Goal: Task Accomplishment & Management: Use online tool/utility

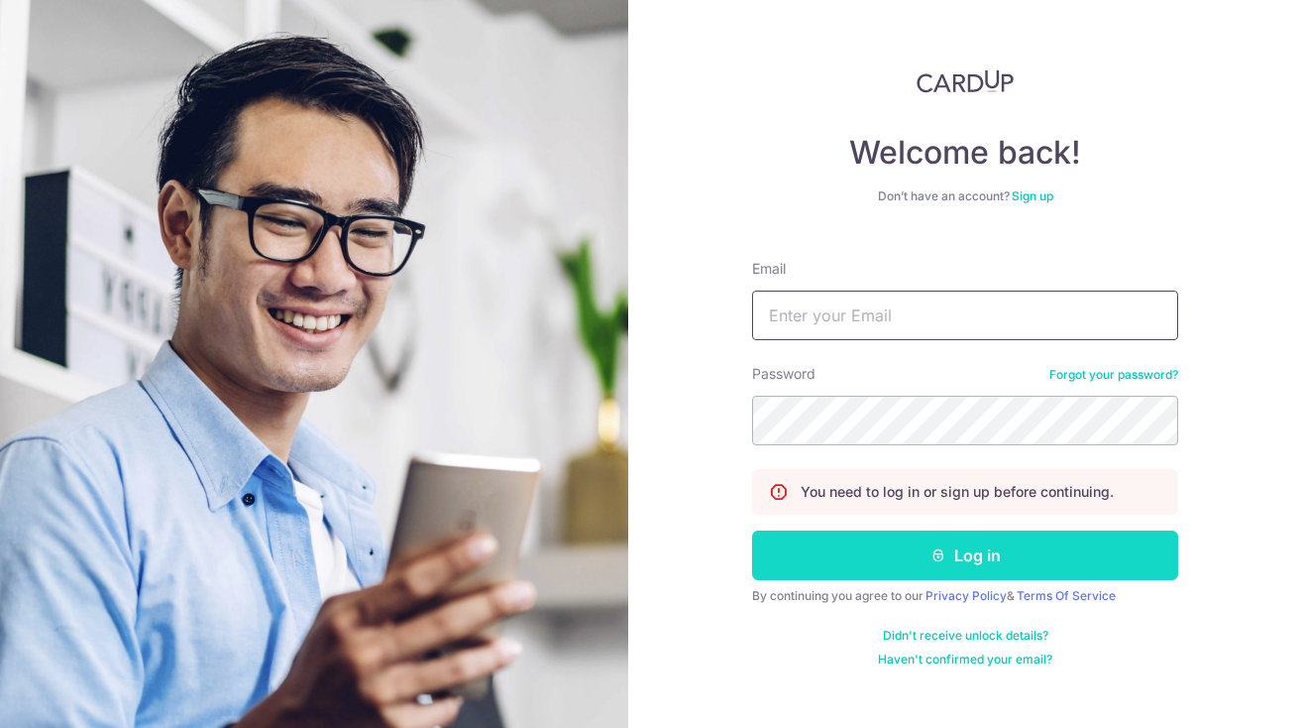
type input "kaylys@gmail.com"
click at [909, 560] on button "Log in" at bounding box center [965, 555] width 426 height 50
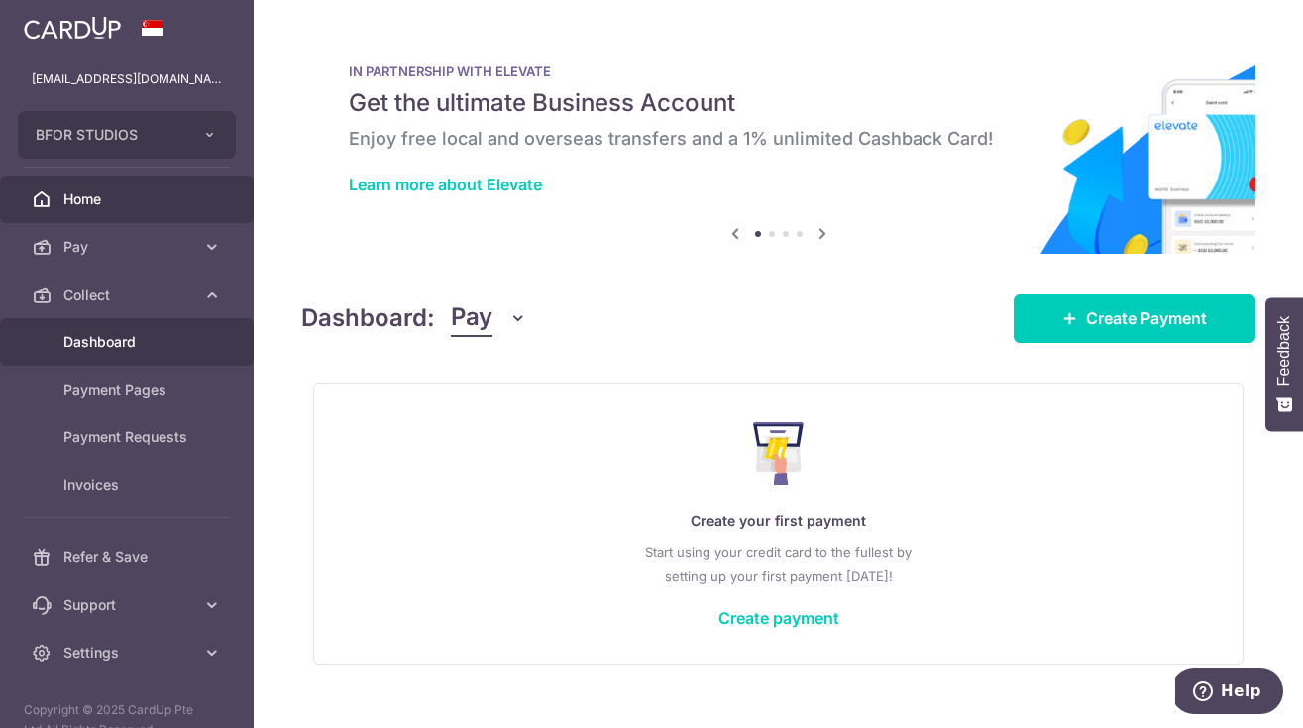
click at [125, 341] on span "Dashboard" at bounding box center [128, 342] width 131 height 20
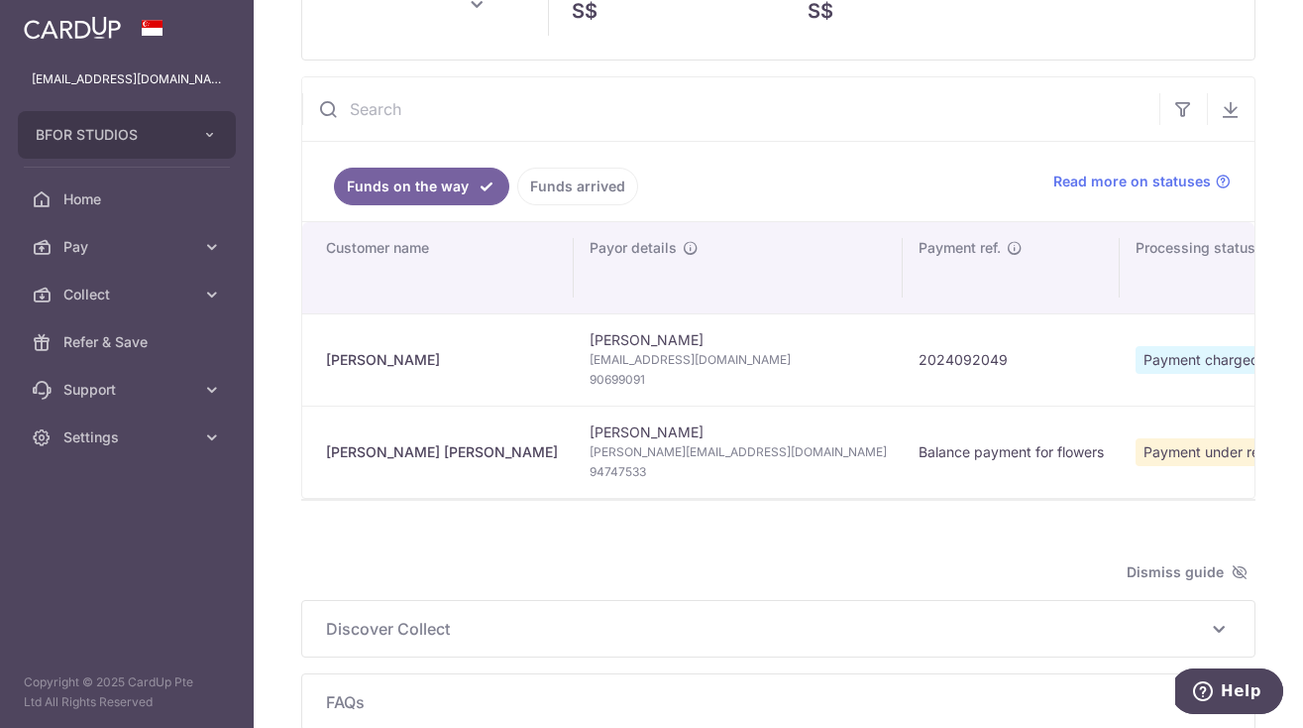
click at [376, 459] on div "Ben Michele" at bounding box center [442, 452] width 232 height 20
click at [590, 442] on span "Andrew@dynamite.sg" at bounding box center [738, 452] width 297 height 20
click at [903, 450] on td "Balance payment for flowers" at bounding box center [1011, 451] width 217 height 92
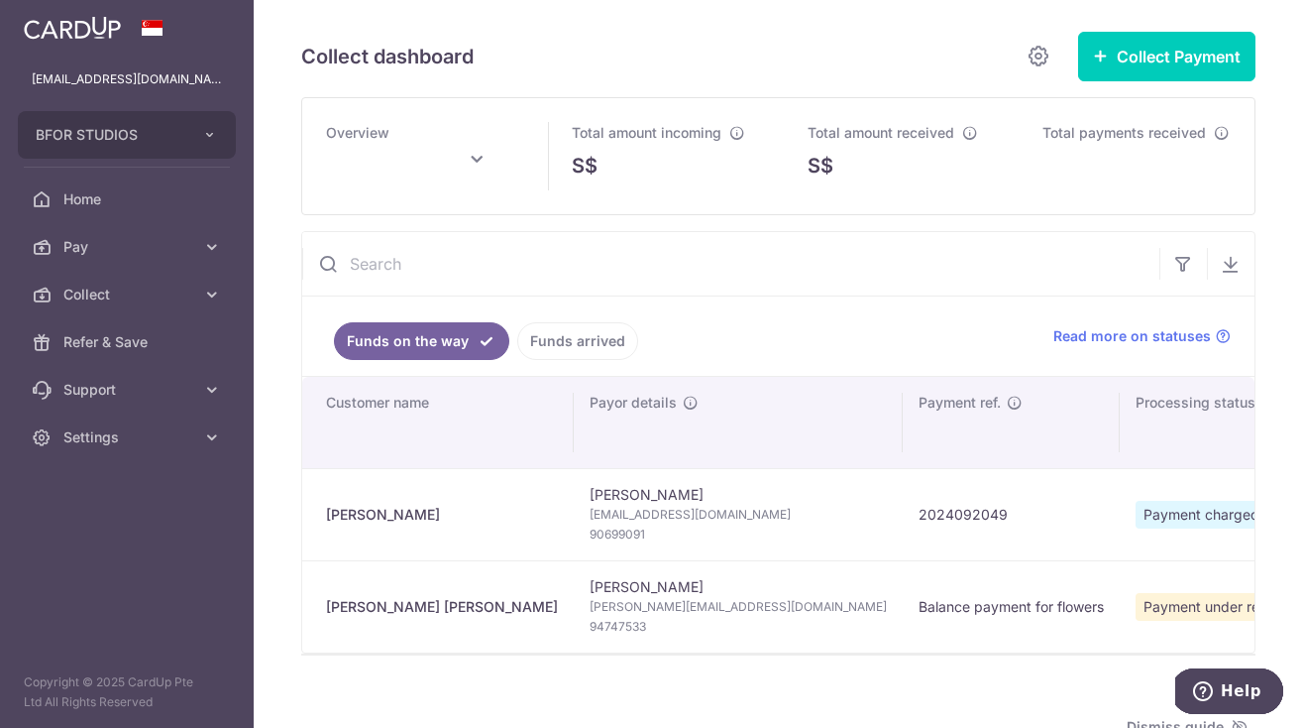
type input "October 2025"
drag, startPoint x: 946, startPoint y: 585, endPoint x: 938, endPoint y: 572, distance: 15.1
click at [1120, 585] on td "Payment under review" at bounding box center [1216, 606] width 193 height 92
click at [361, 612] on div "Ben Michele" at bounding box center [442, 607] width 232 height 20
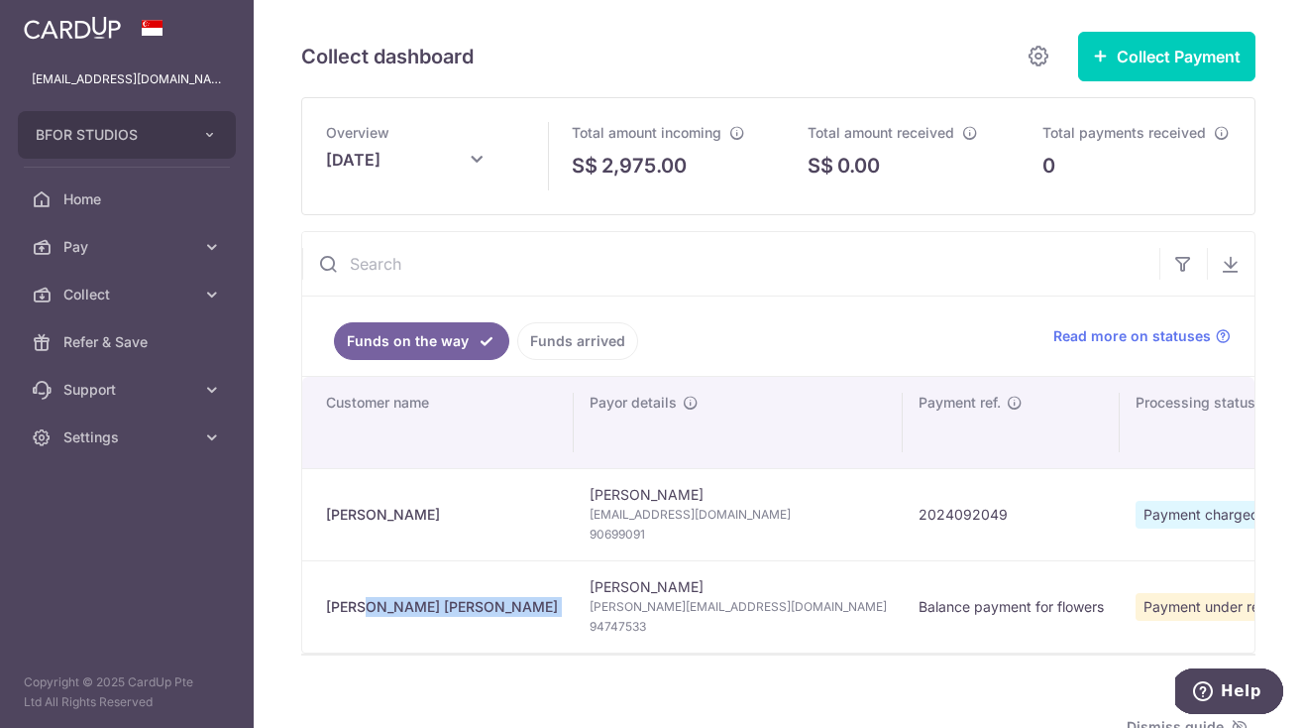
click at [361, 612] on div "Ben Michele" at bounding box center [442, 607] width 232 height 20
click at [903, 624] on td "Balance payment for flowers" at bounding box center [1011, 606] width 217 height 92
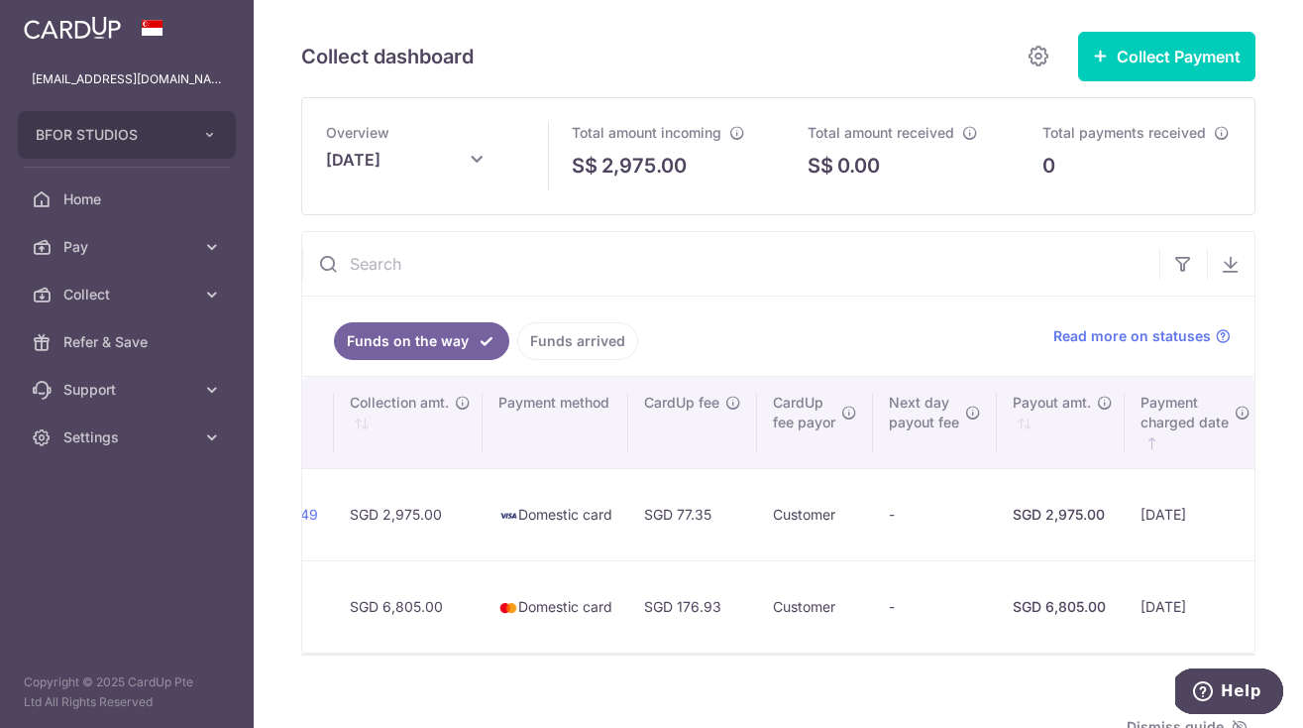
scroll to position [0, 1601]
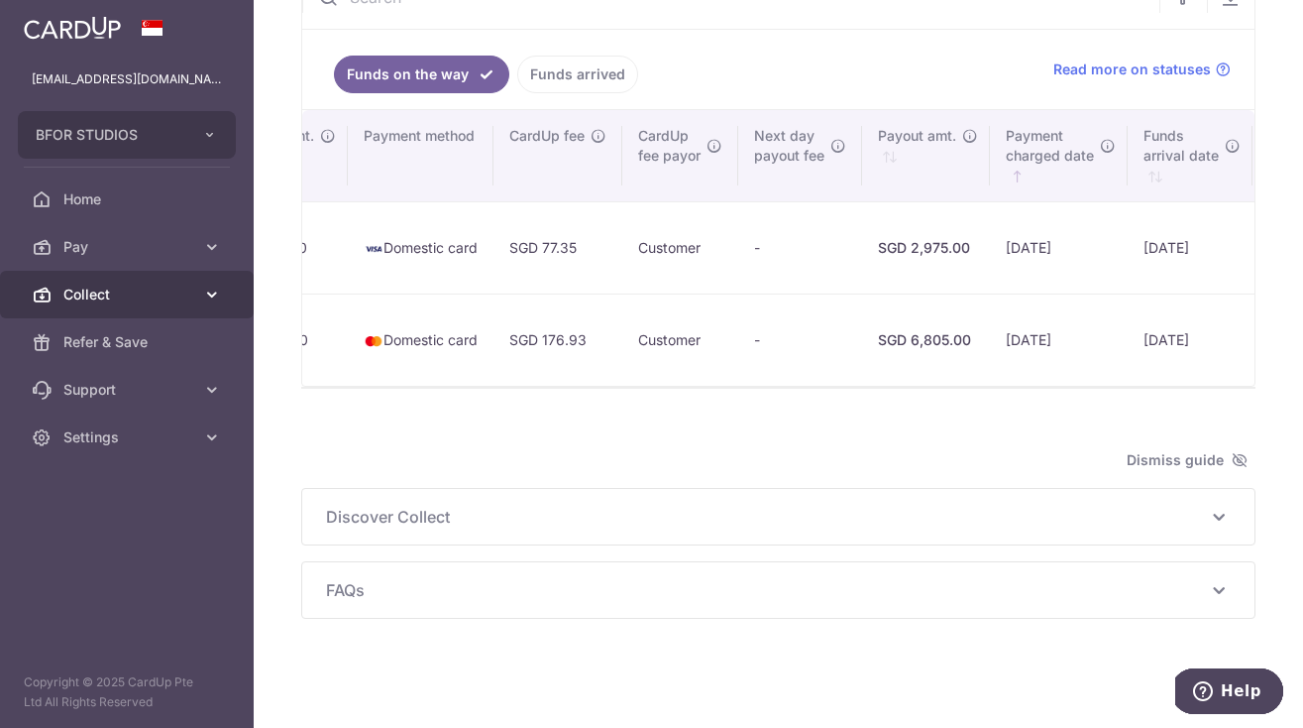
click at [214, 289] on icon at bounding box center [212, 294] width 20 height 20
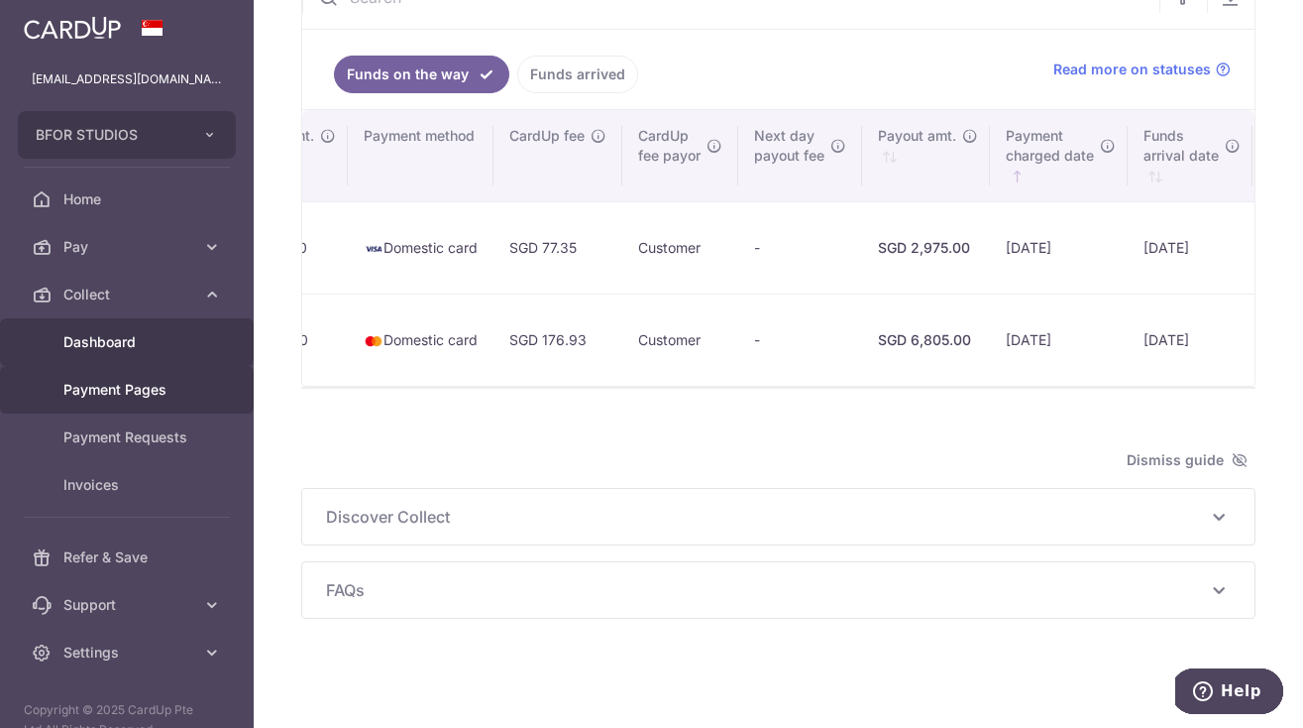
click at [145, 398] on span "Payment Pages" at bounding box center [128, 390] width 131 height 20
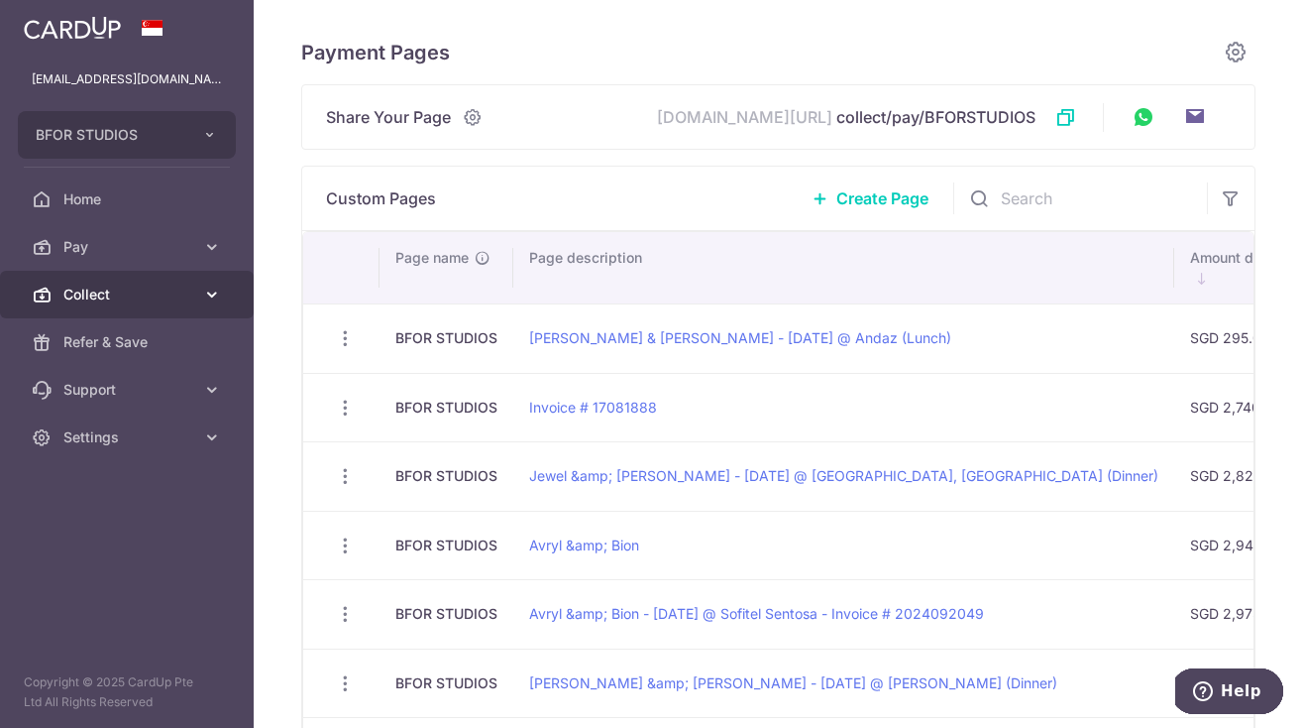
click at [217, 284] on icon at bounding box center [212, 294] width 20 height 20
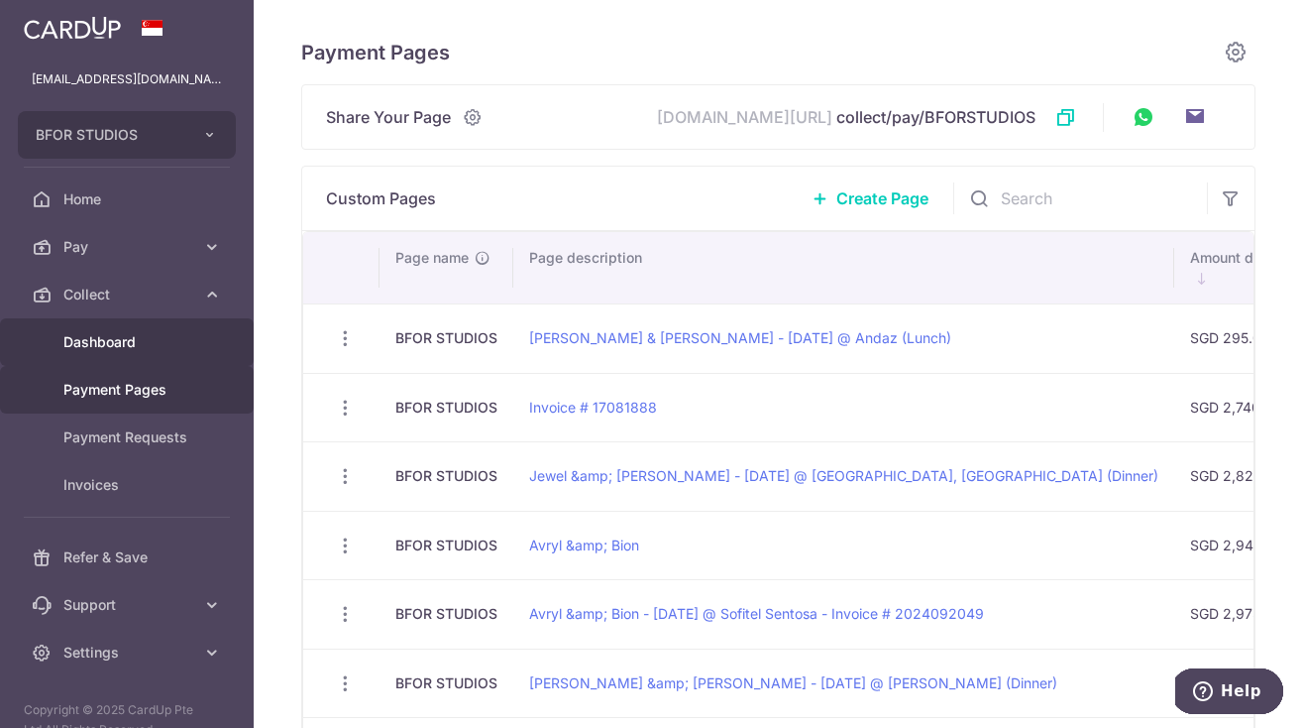
click at [114, 338] on span "Dashboard" at bounding box center [128, 342] width 131 height 20
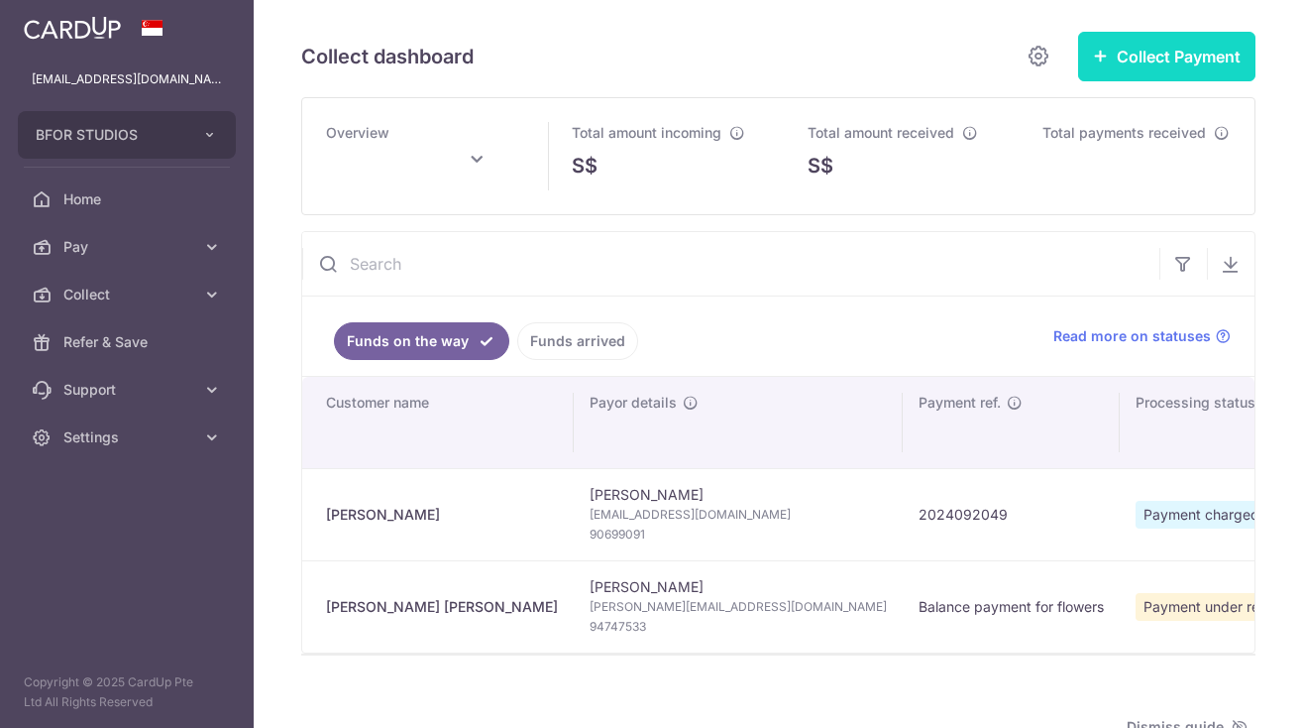
click at [1147, 39] on button "Collect Payment" at bounding box center [1166, 57] width 177 height 50
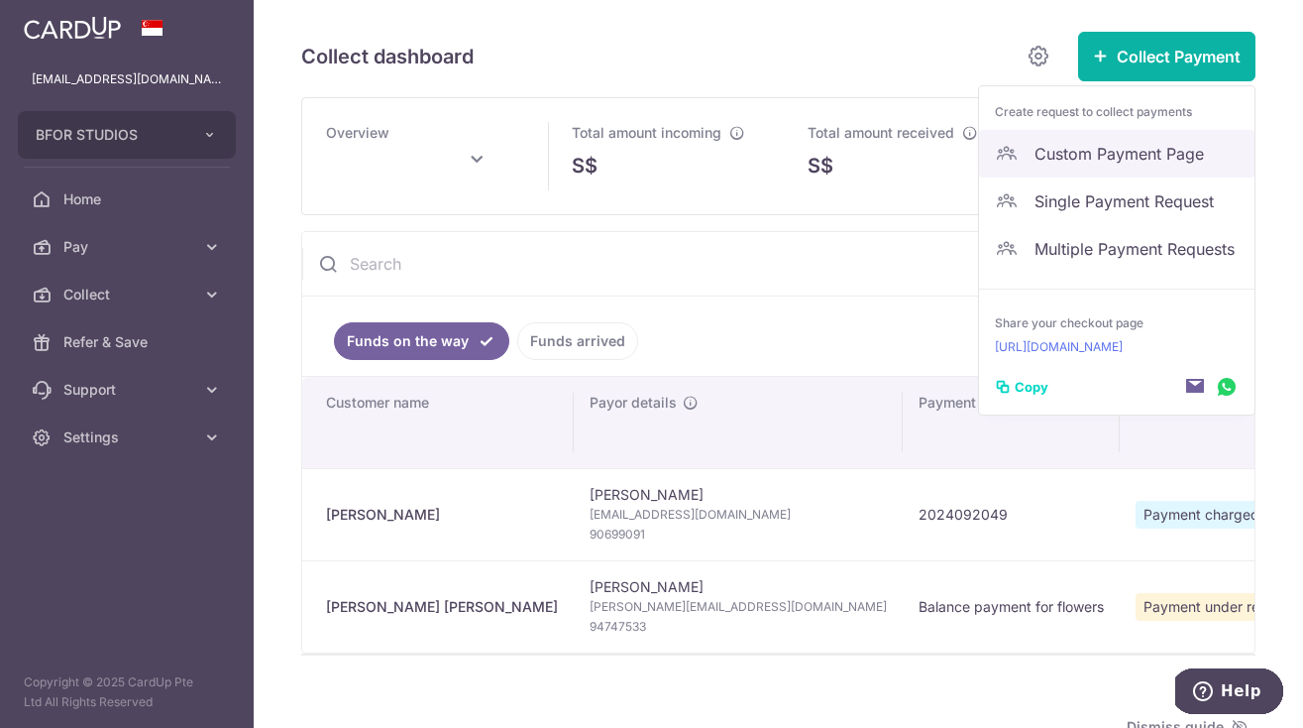
click at [1107, 159] on span "Custom Payment Page" at bounding box center [1137, 154] width 204 height 24
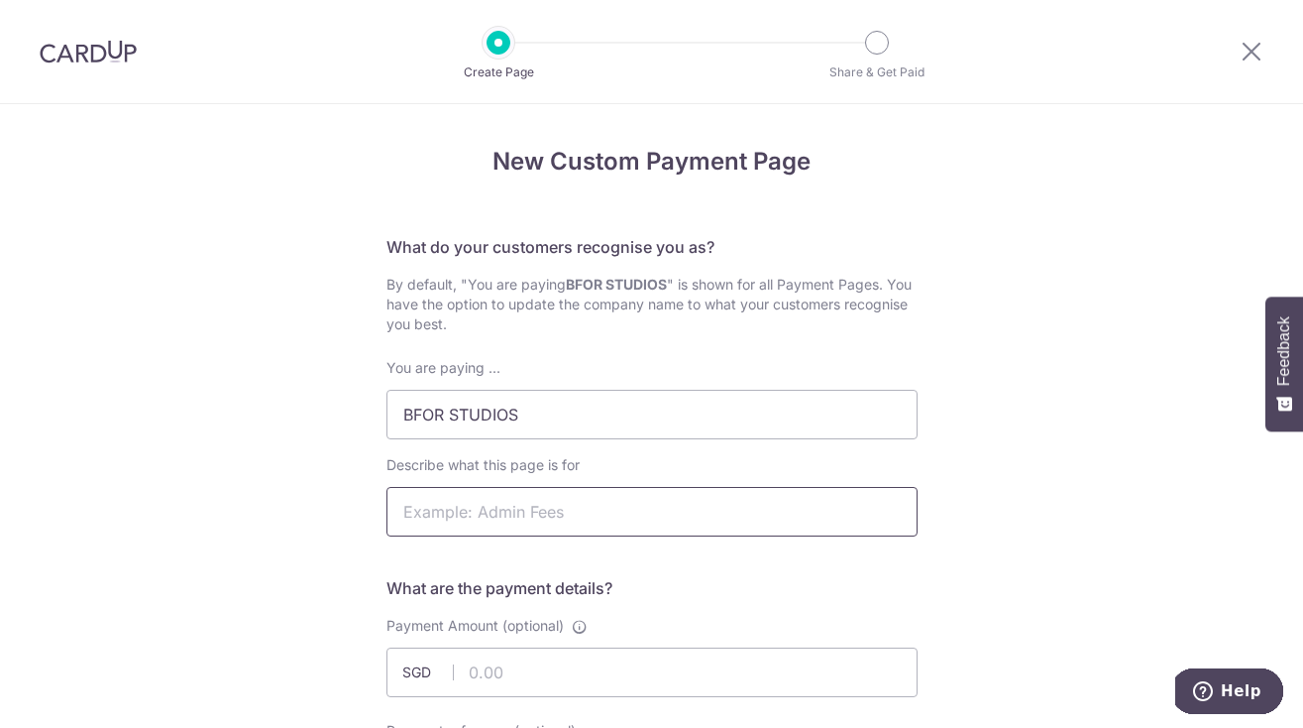
click at [523, 517] on input "Describe what this page is for" at bounding box center [652, 512] width 531 height 50
type input "Ben Michele"
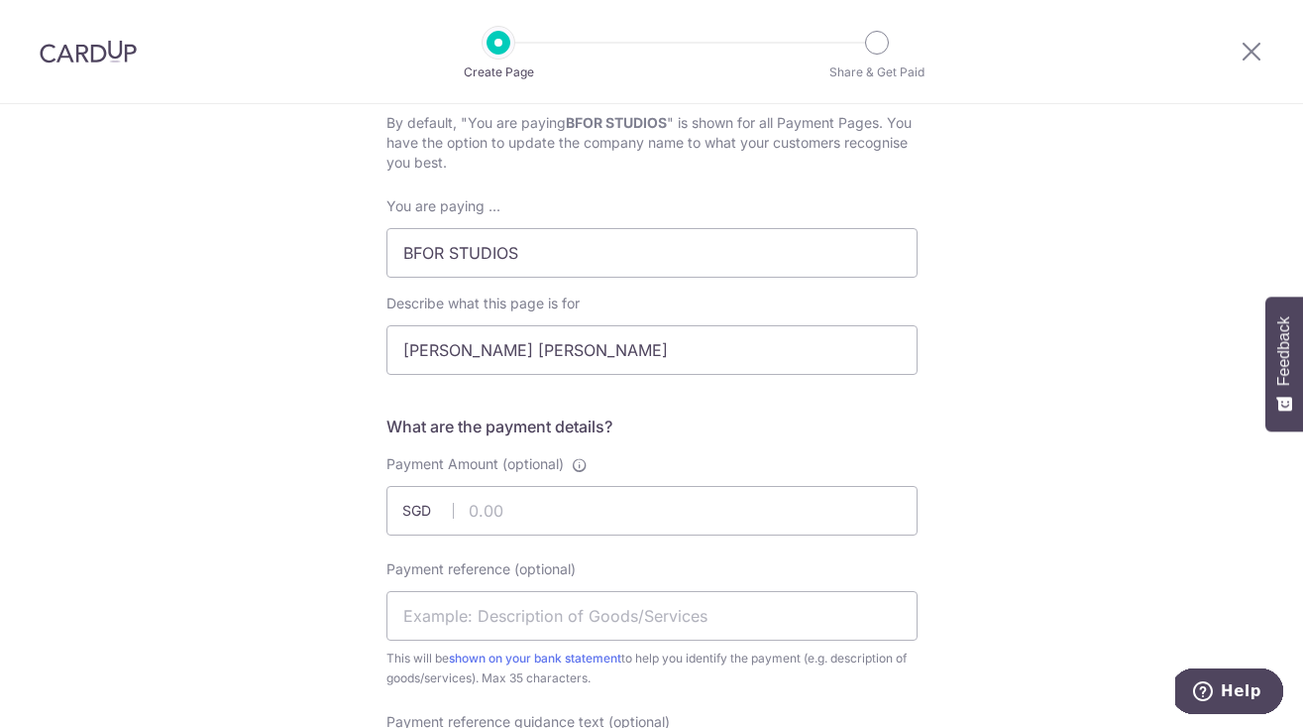
scroll to position [172, 0]
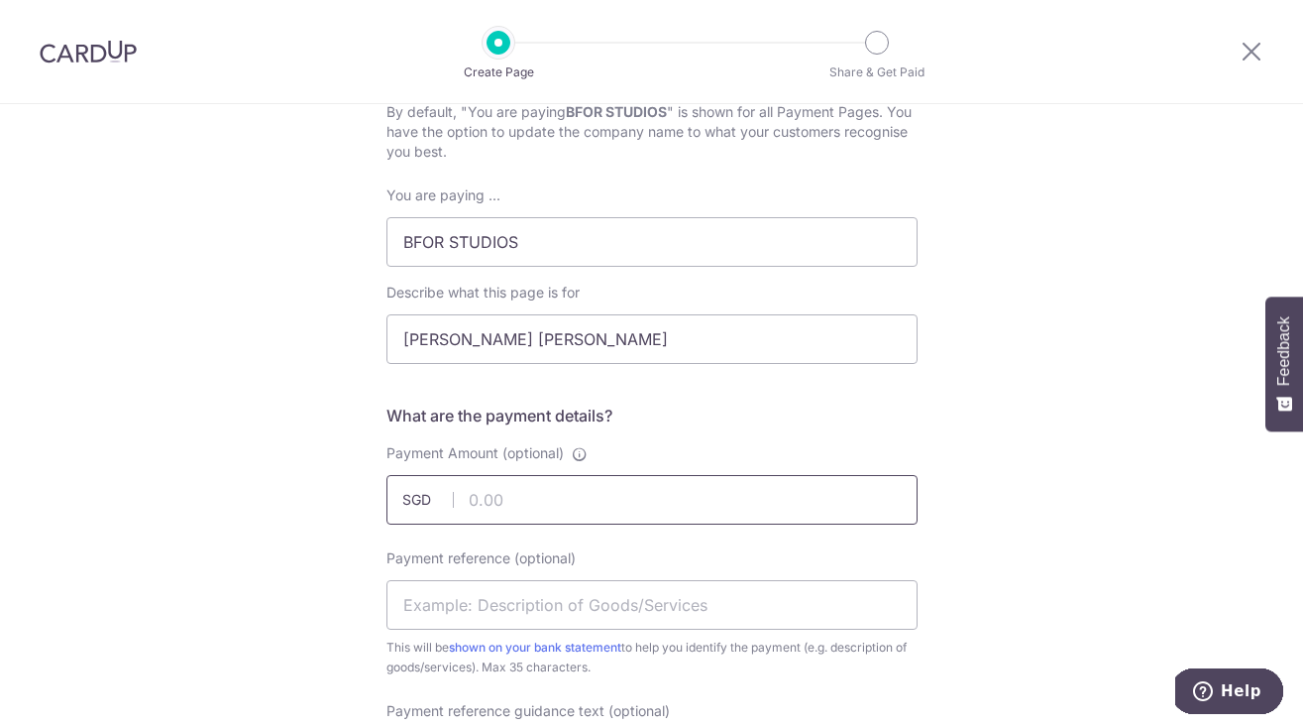
click at [595, 499] on input "Payment Amount (optional)" at bounding box center [652, 500] width 531 height 50
type input "6805.00"
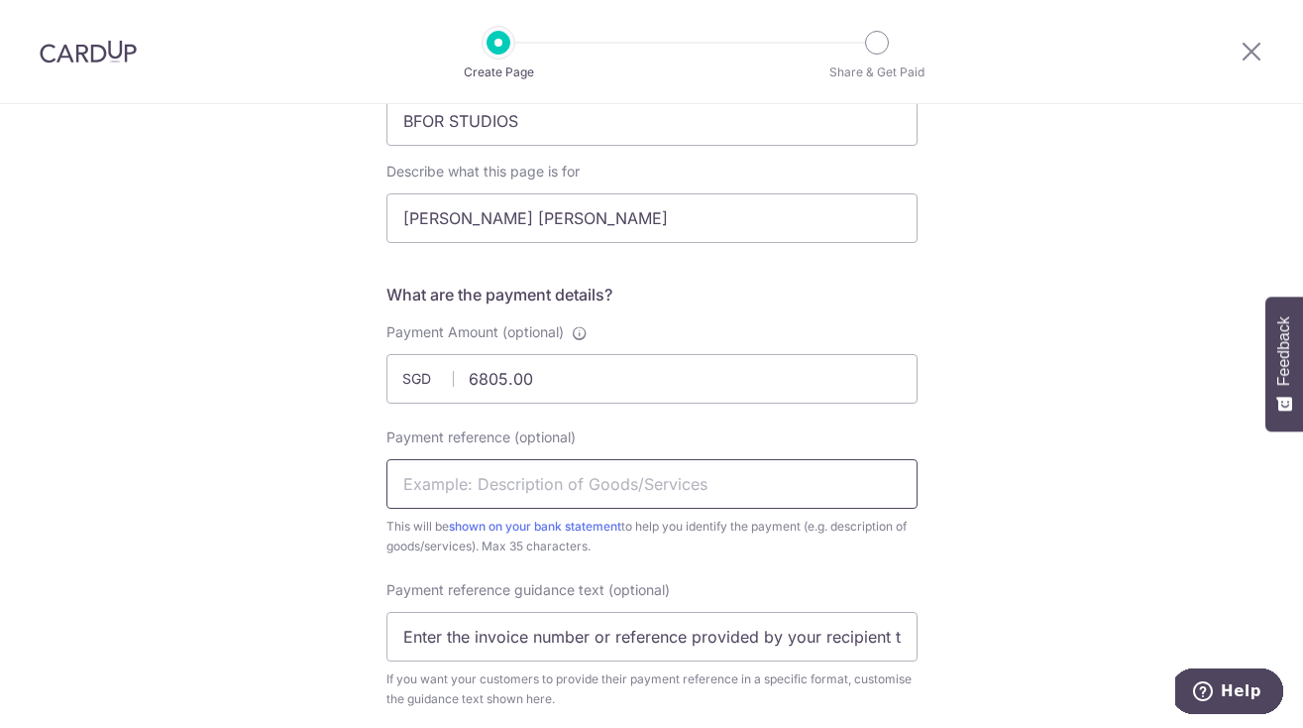
click at [727, 472] on input "Payment reference (optional)" at bounding box center [652, 484] width 531 height 50
type input "Balance for flowers"
click at [1003, 521] on div "New Custom Payment Page What do your customers recognise you as? By default, "Y…" at bounding box center [651, 635] width 1303 height 1649
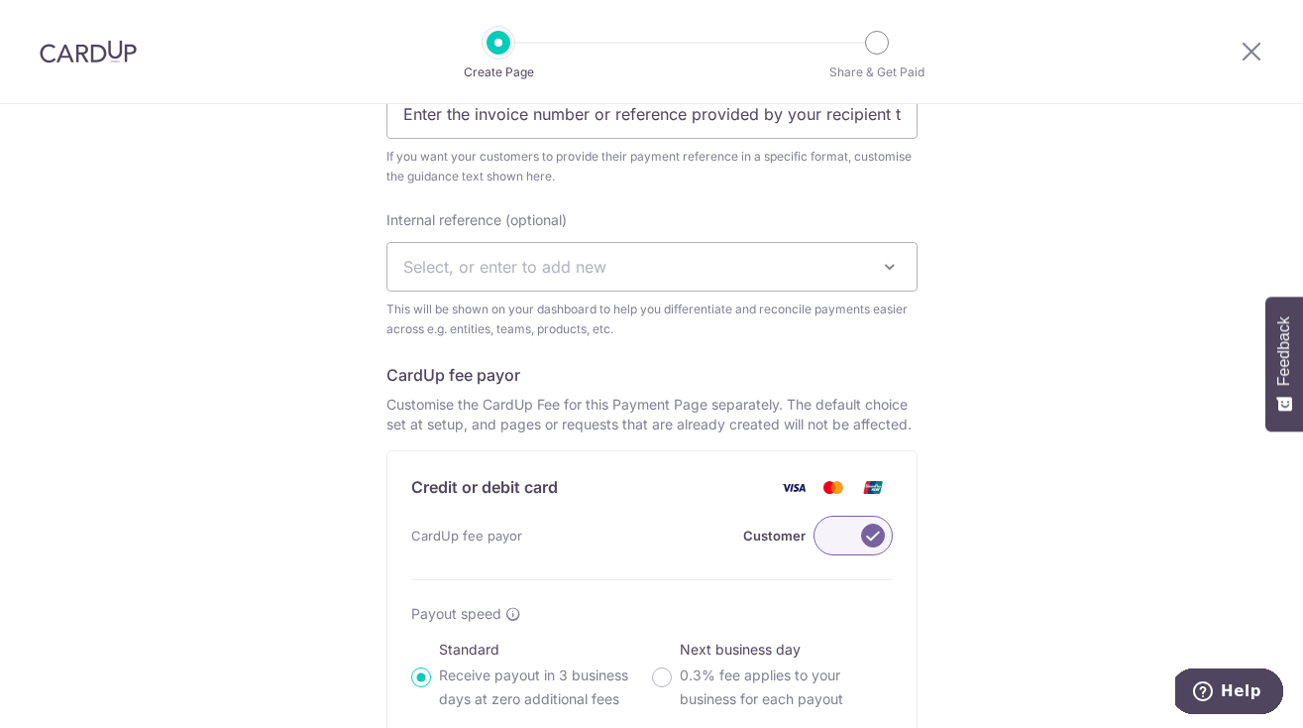
scroll to position [1026, 0]
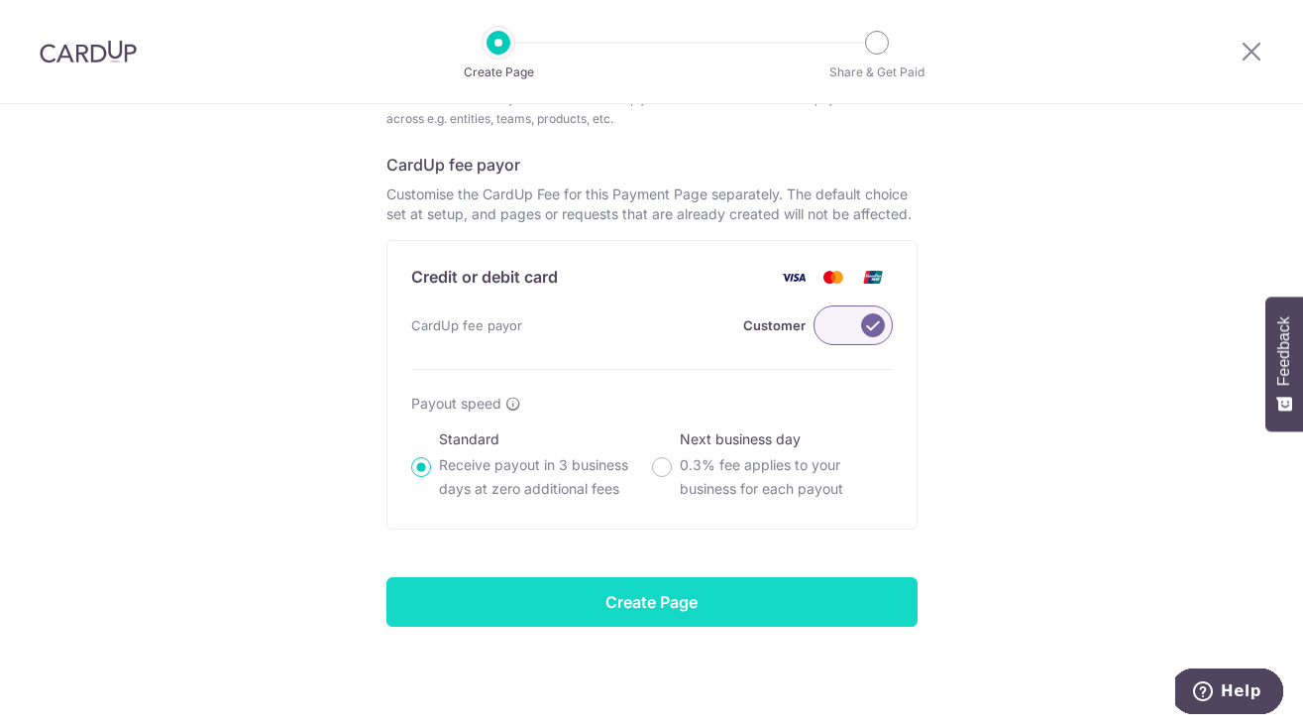
click at [689, 595] on input "Create Page" at bounding box center [652, 602] width 531 height 50
